Goal: Book appointment/travel/reservation

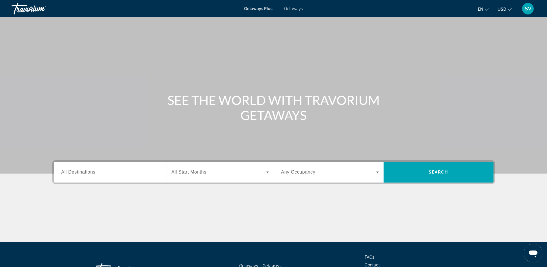
click at [85, 172] on span "All Destinations" at bounding box center [78, 171] width 34 height 5
click at [85, 172] on input "Destination All Destinations" at bounding box center [110, 172] width 98 height 7
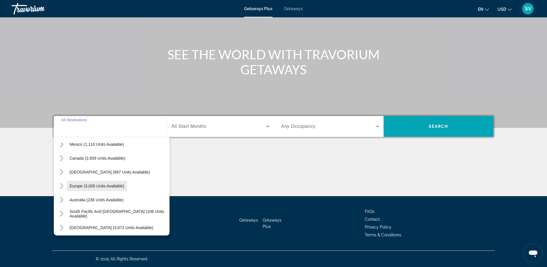
scroll to position [72, 0]
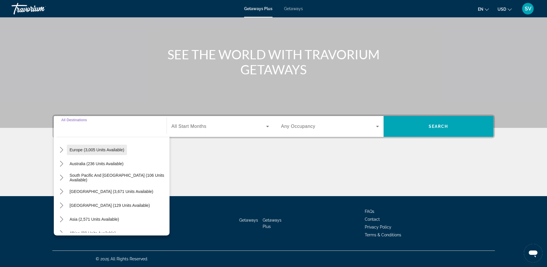
click at [84, 149] on span "Europe (3,005 units available)" at bounding box center [97, 149] width 55 height 5
type input "**********"
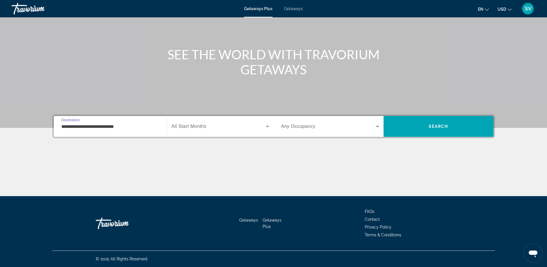
click at [204, 128] on span "All Start Months" at bounding box center [188, 126] width 35 height 5
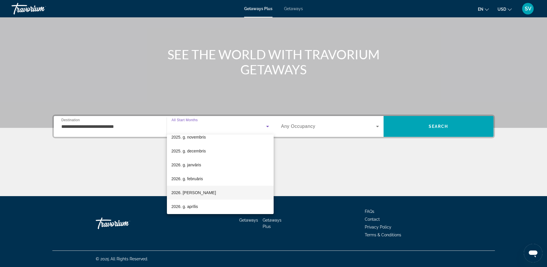
scroll to position [108, 0]
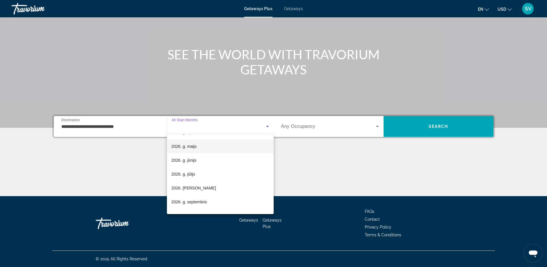
click at [193, 144] on span "2026. g. maijs" at bounding box center [183, 146] width 25 height 7
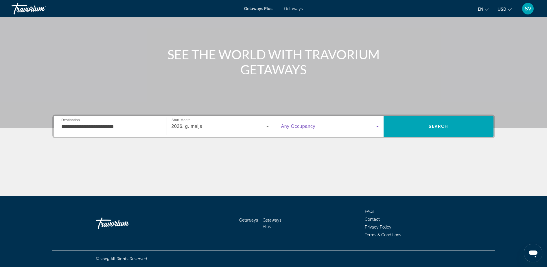
click at [295, 129] on span "Search widget" at bounding box center [328, 126] width 95 height 7
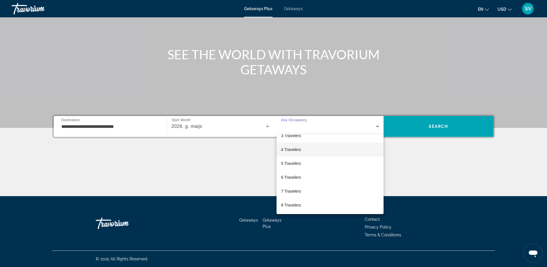
scroll to position [0, 0]
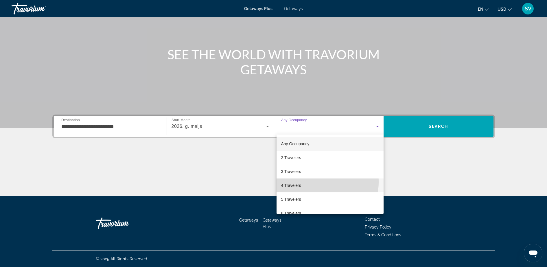
click at [300, 182] on span "4 Travelers" at bounding box center [291, 185] width 20 height 7
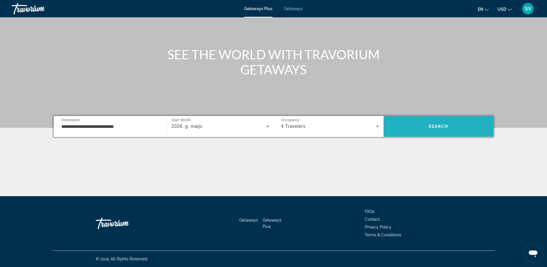
click at [439, 125] on span "Search" at bounding box center [438, 126] width 20 height 5
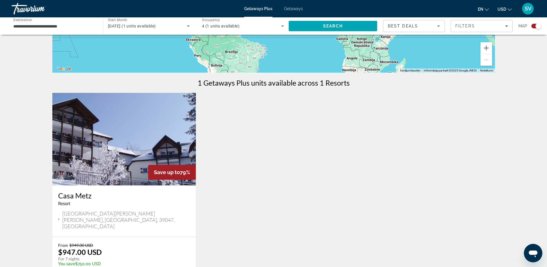
scroll to position [181, 0]
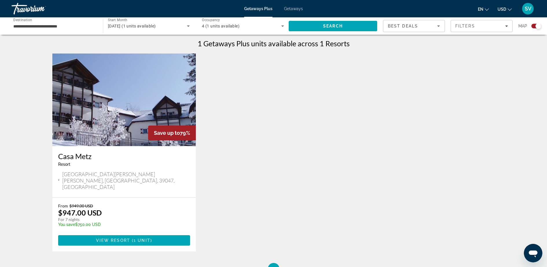
click at [143, 104] on img "Main content" at bounding box center [124, 99] width 144 height 93
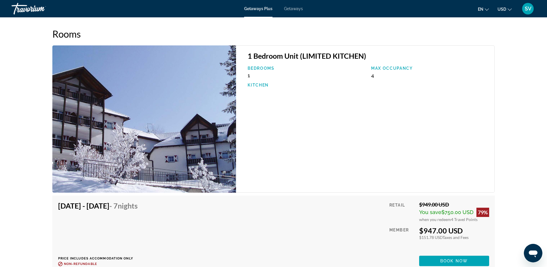
scroll to position [795, 0]
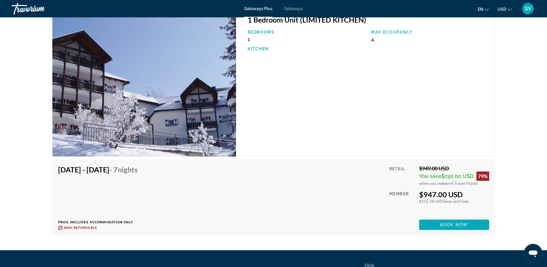
click at [439, 225] on span "Main content" at bounding box center [454, 225] width 70 height 14
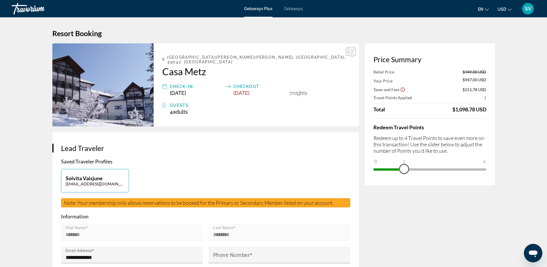
drag, startPoint x: 481, startPoint y: 170, endPoint x: 404, endPoint y: 169, distance: 76.6
click at [407, 168] on span "ngx-slider" at bounding box center [403, 168] width 9 height 9
drag, startPoint x: 402, startPoint y: 167, endPoint x: 553, endPoint y: 179, distance: 151.4
click at [547, 179] on html "Skip to main content Getaways Plus Getaways en English Español Français Italian…" at bounding box center [273, 133] width 547 height 267
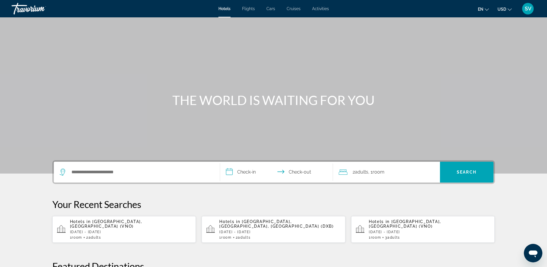
click at [529, 7] on span "SV" at bounding box center [527, 9] width 7 height 6
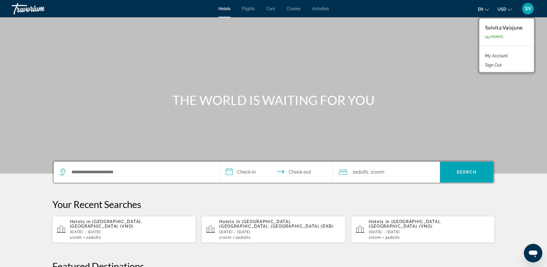
click at [503, 54] on link "My Account" at bounding box center [496, 56] width 28 height 8
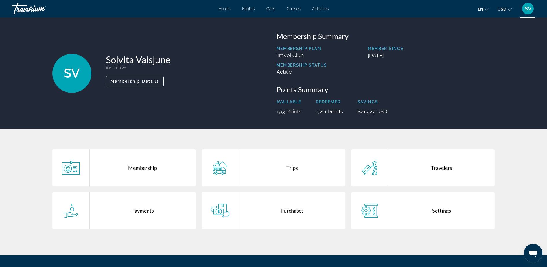
click at [300, 165] on div "Trips" at bounding box center [292, 167] width 106 height 37
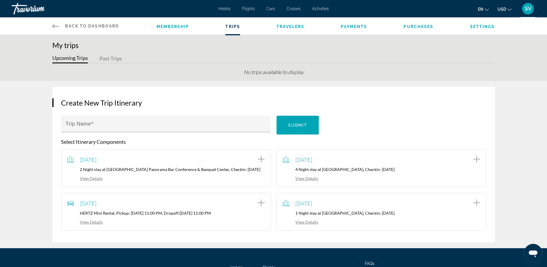
click at [250, 8] on span "Flights" at bounding box center [248, 8] width 13 height 5
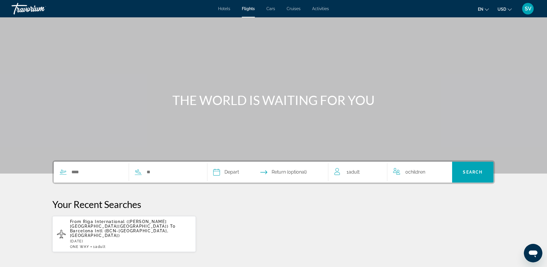
click at [272, 8] on span "Cars" at bounding box center [270, 8] width 9 height 5
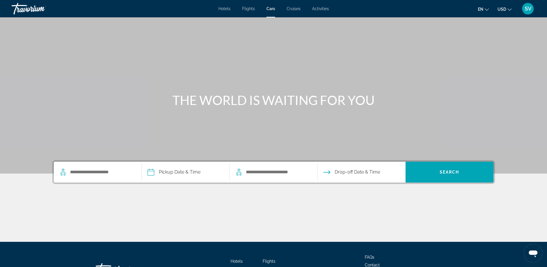
click at [292, 7] on span "Cruises" at bounding box center [294, 8] width 14 height 5
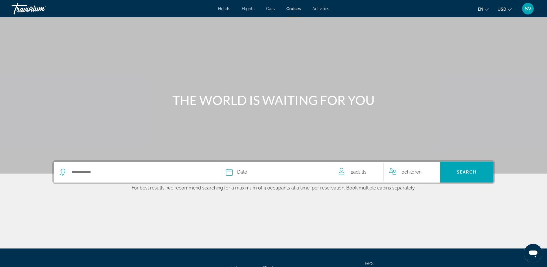
click at [319, 8] on span "Activities" at bounding box center [320, 8] width 17 height 5
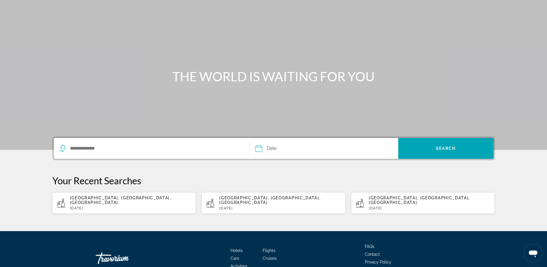
scroll to position [36, 0]
